Goal: Task Accomplishment & Management: Use online tool/utility

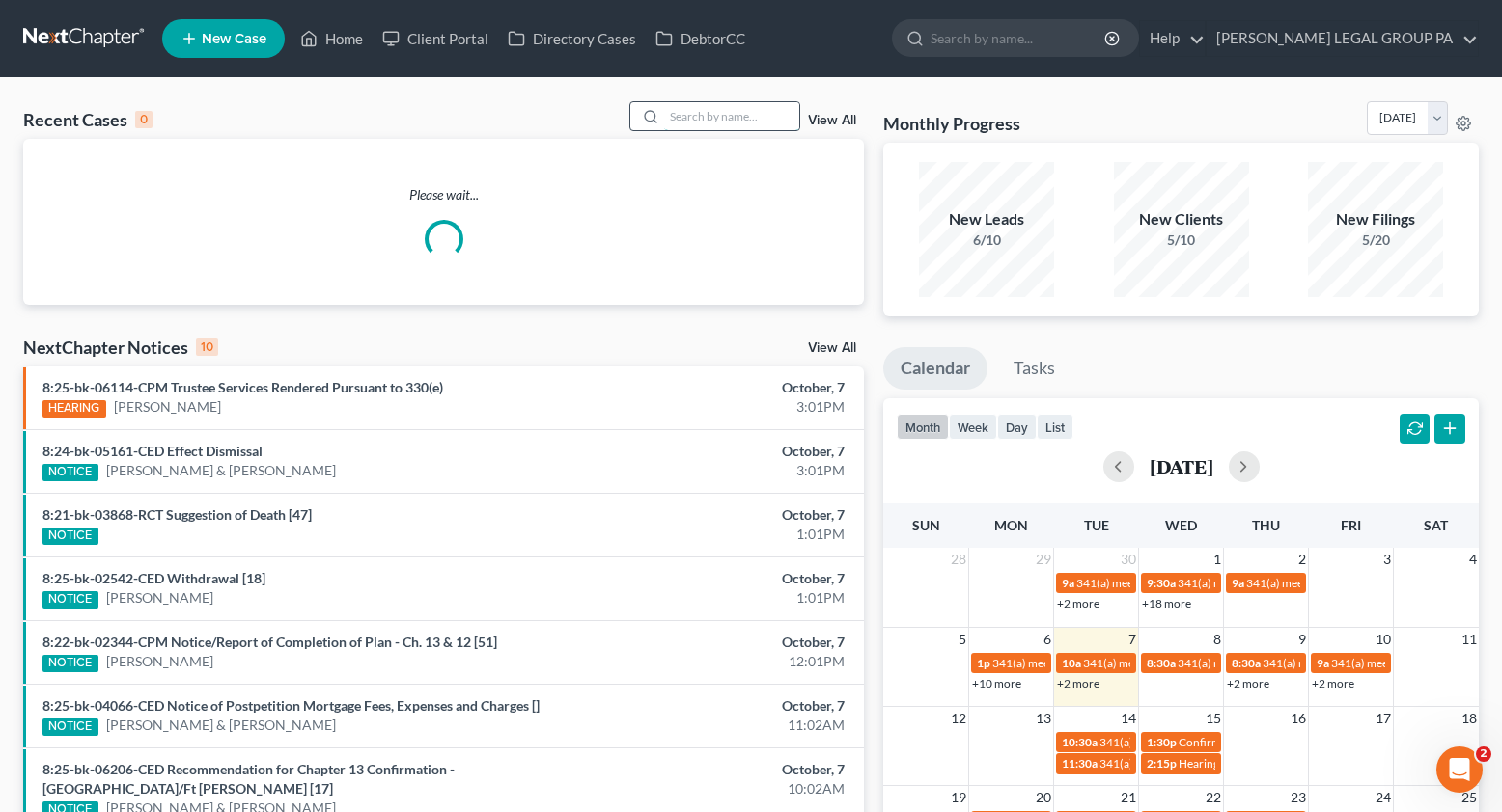
click at [714, 119] on input "search" at bounding box center [731, 116] width 136 height 28
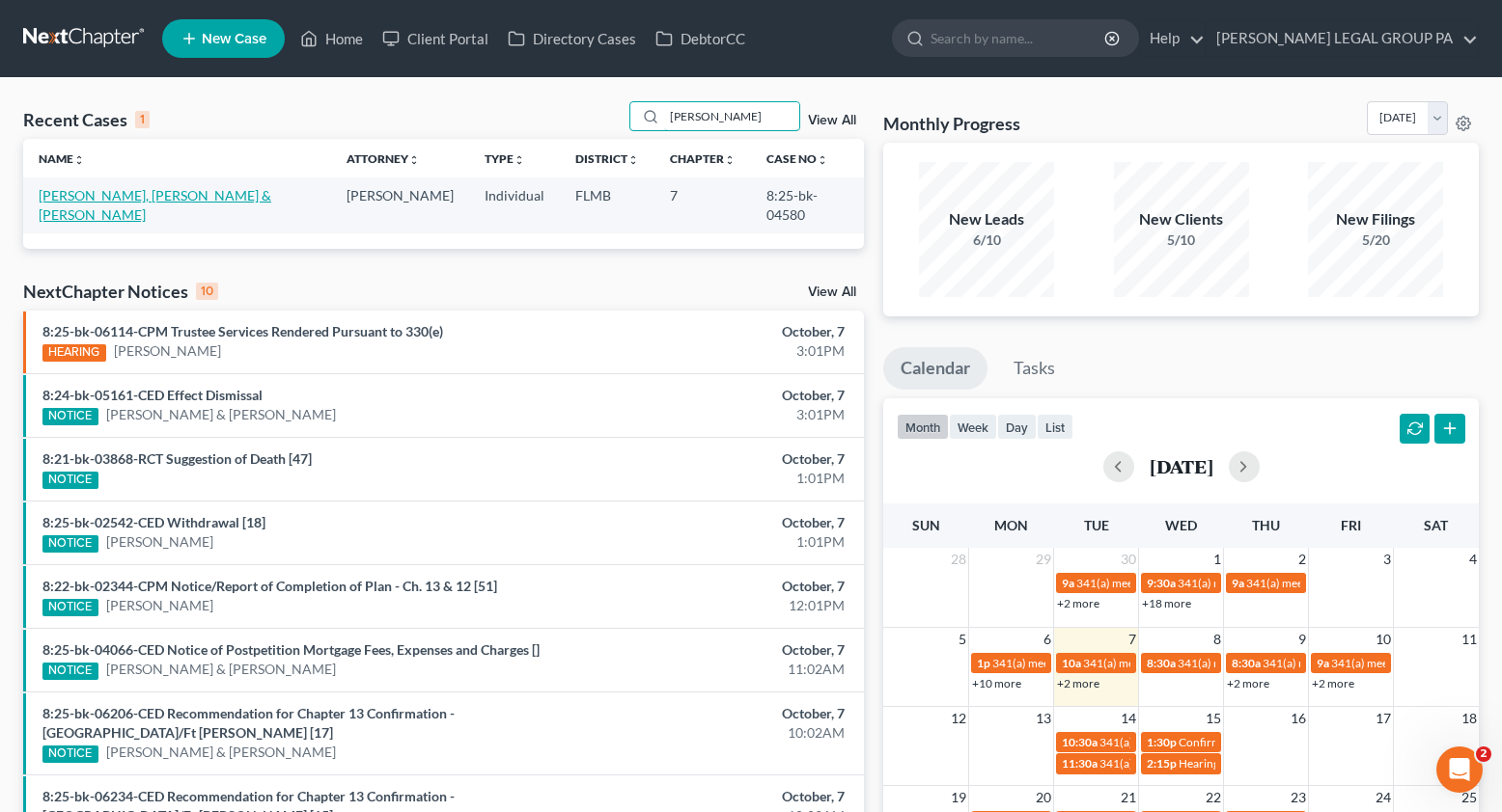
type input "[PERSON_NAME]"
click at [109, 202] on link "[PERSON_NAME], [PERSON_NAME] & [PERSON_NAME]" at bounding box center [155, 205] width 233 height 36
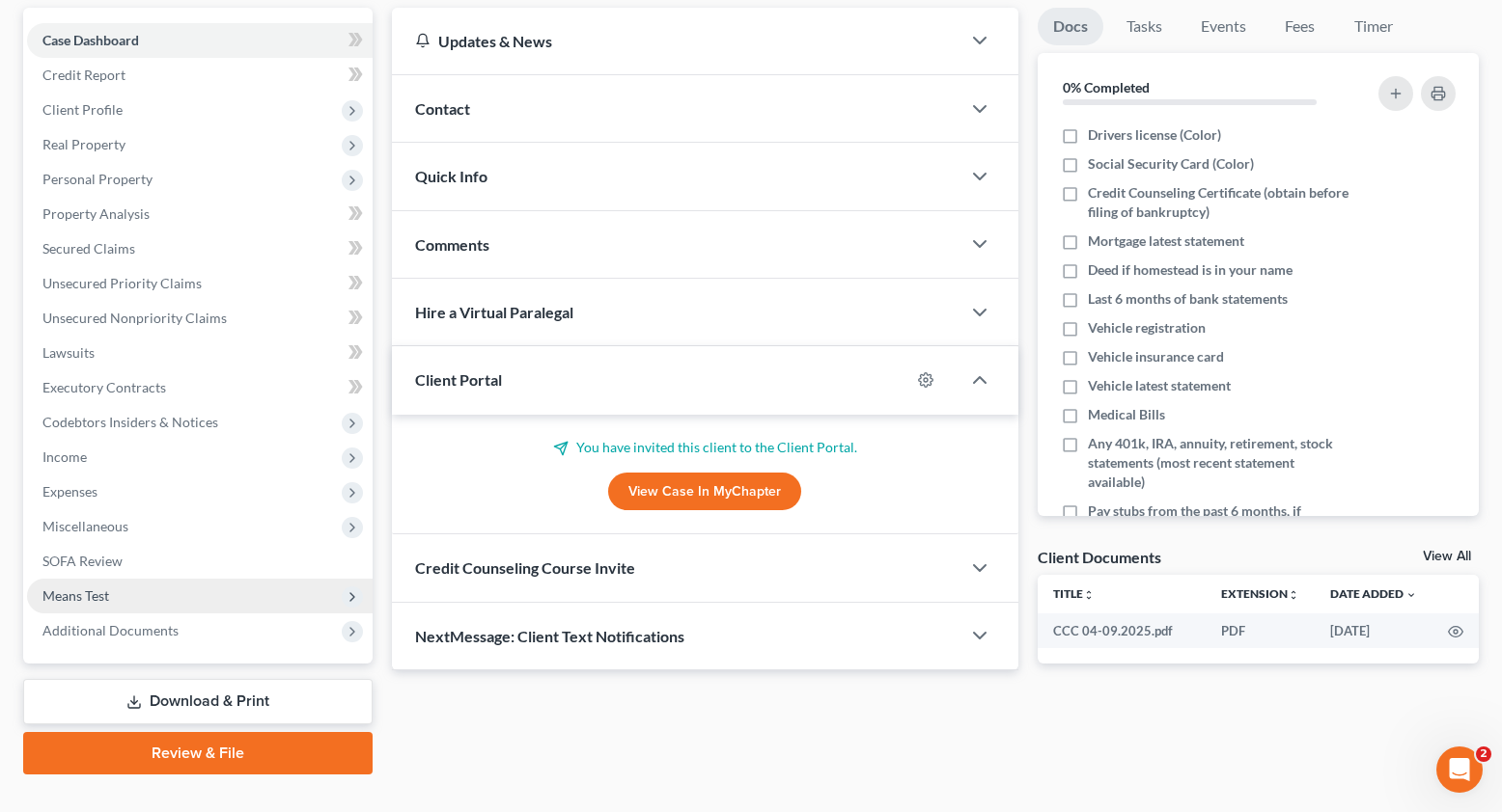
scroll to position [213, 0]
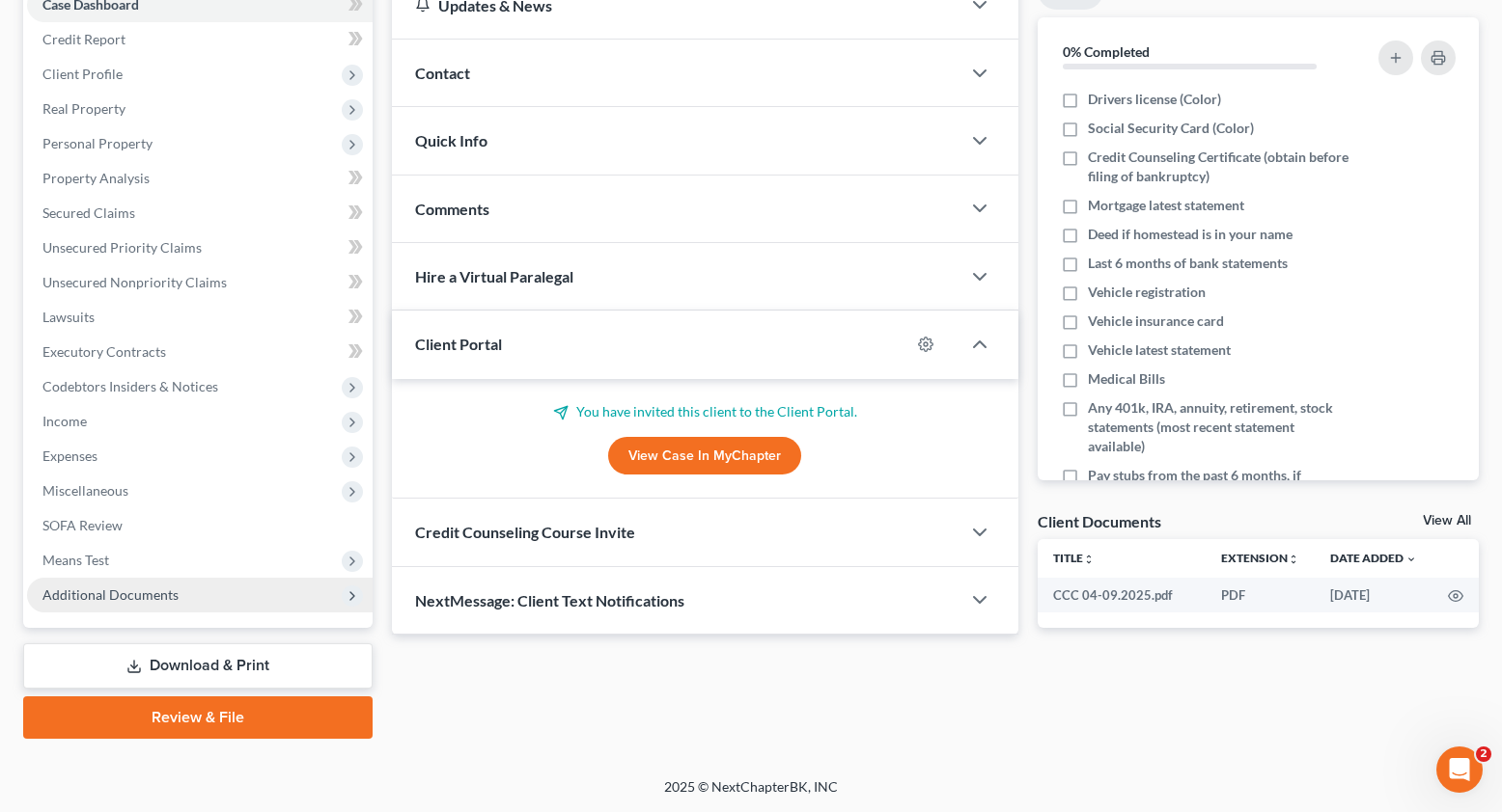
click at [101, 599] on span "Additional Documents" at bounding box center [111, 595] width 137 height 17
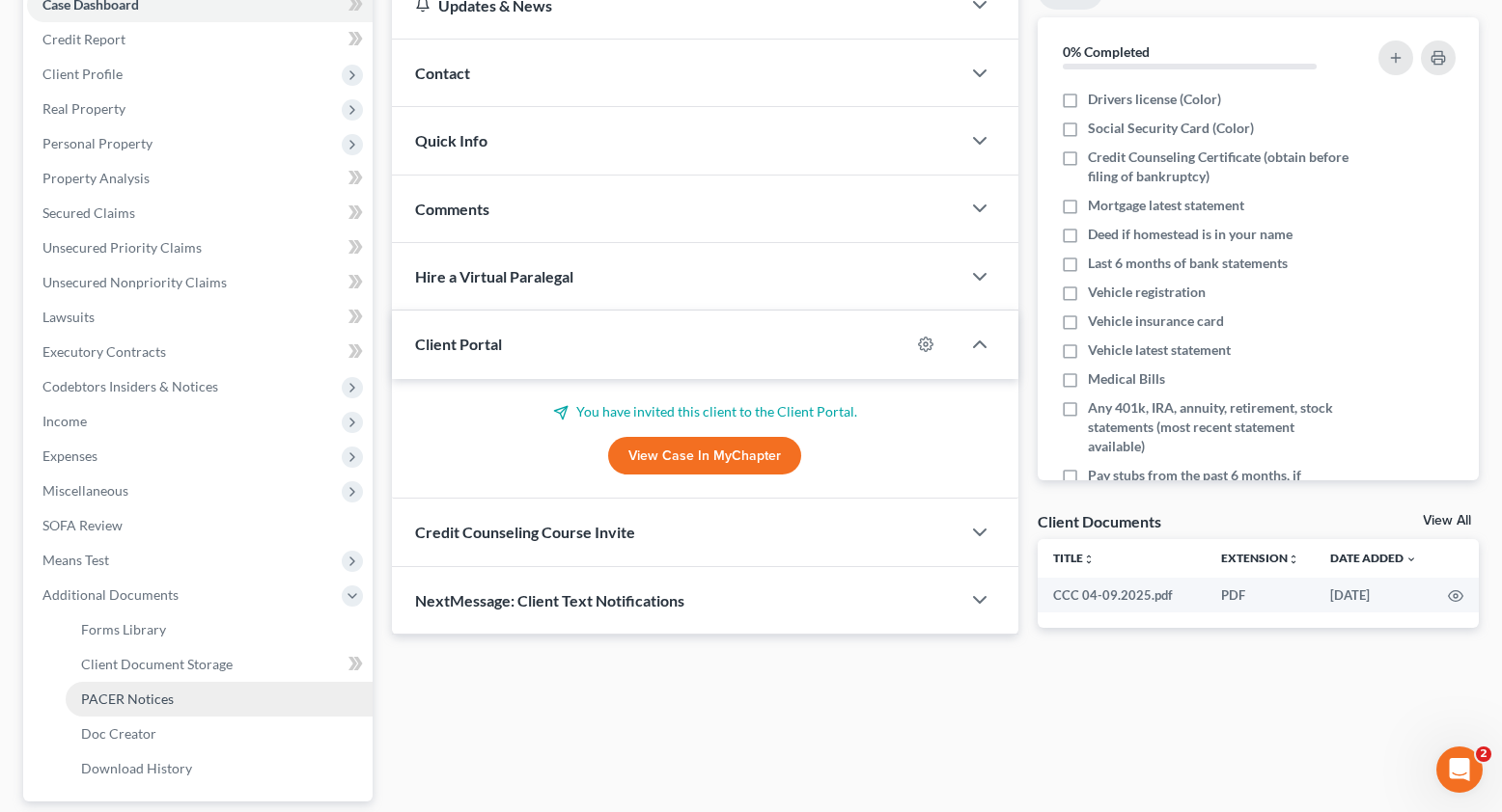
click at [131, 703] on span "PACER Notices" at bounding box center [127, 699] width 93 height 17
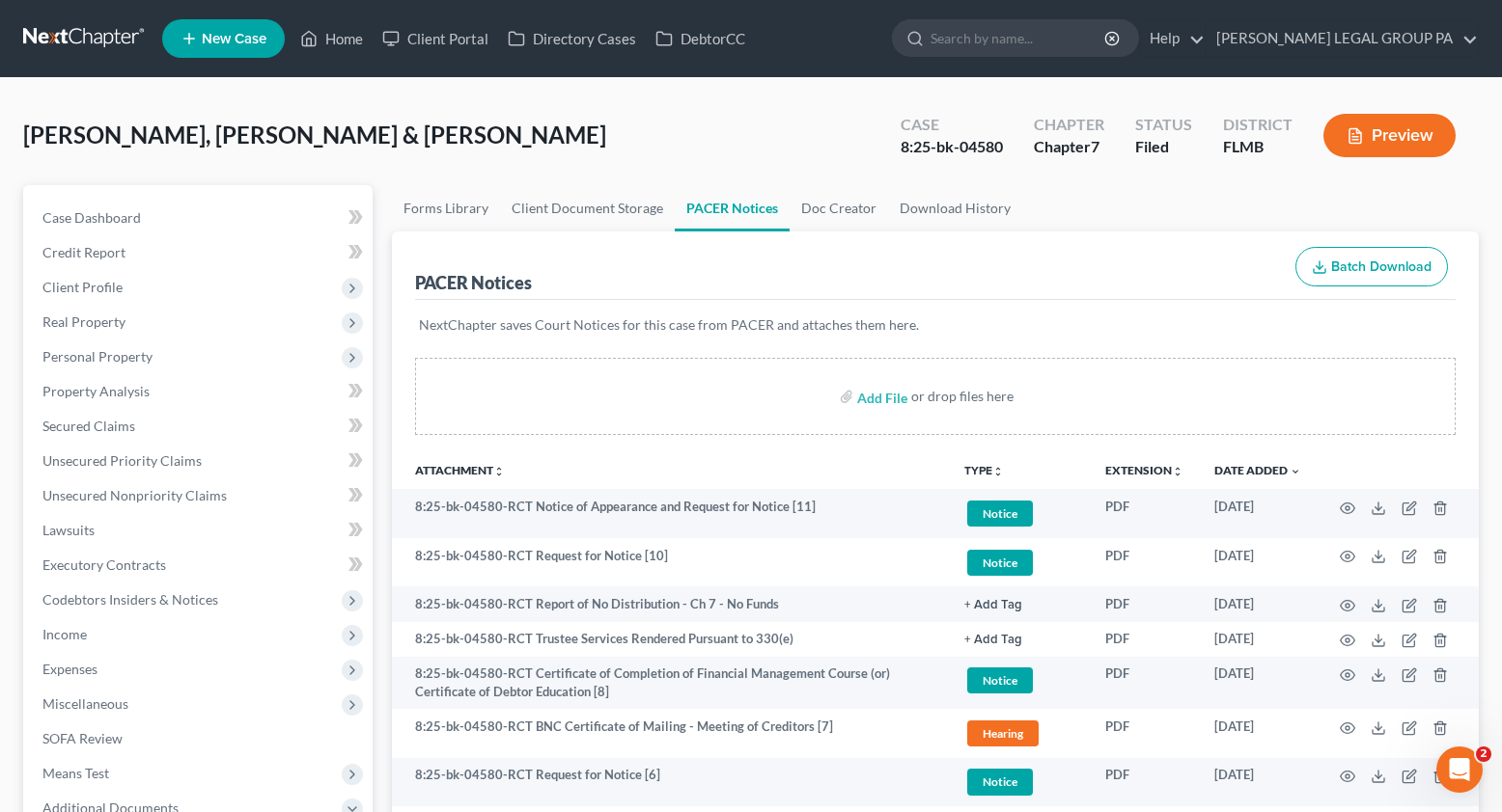
click at [917, 153] on div "8:25-bk-04580" at bounding box center [951, 147] width 102 height 22
copy div "8:25-bk-04580"
